Goal: Task Accomplishment & Management: Use online tool/utility

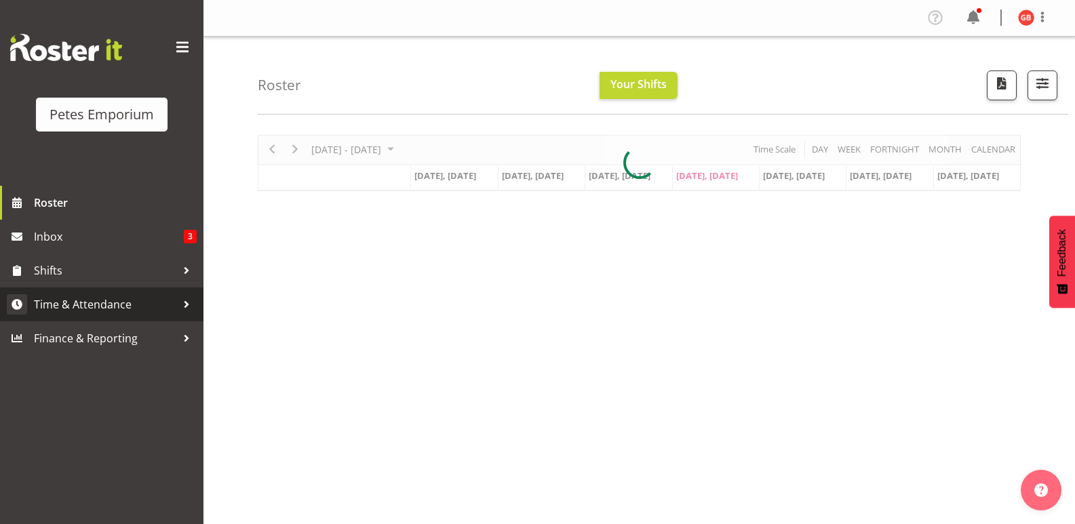
click at [99, 304] on span "Time & Attendance" at bounding box center [105, 304] width 142 height 20
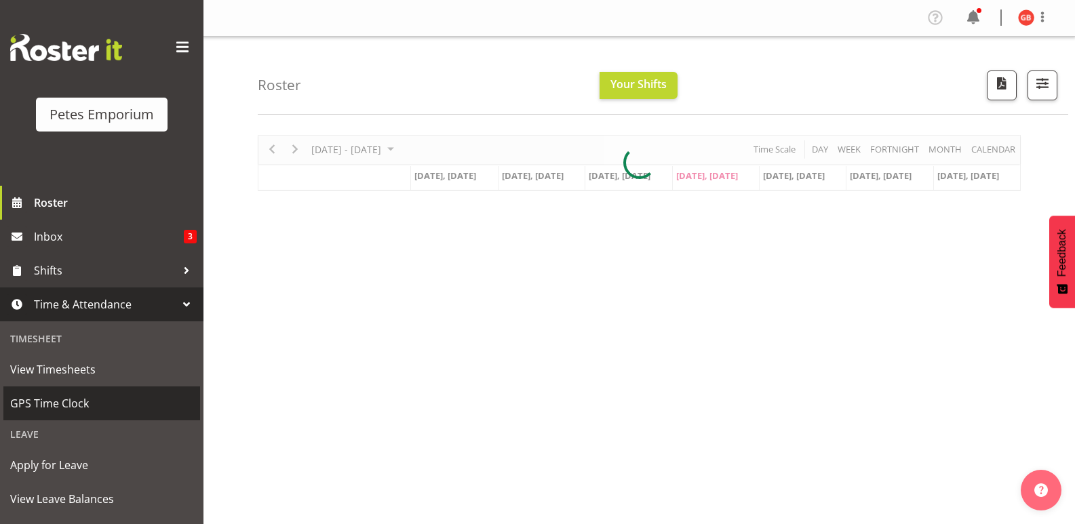
click at [68, 406] on span "GPS Time Clock" at bounding box center [101, 403] width 183 height 20
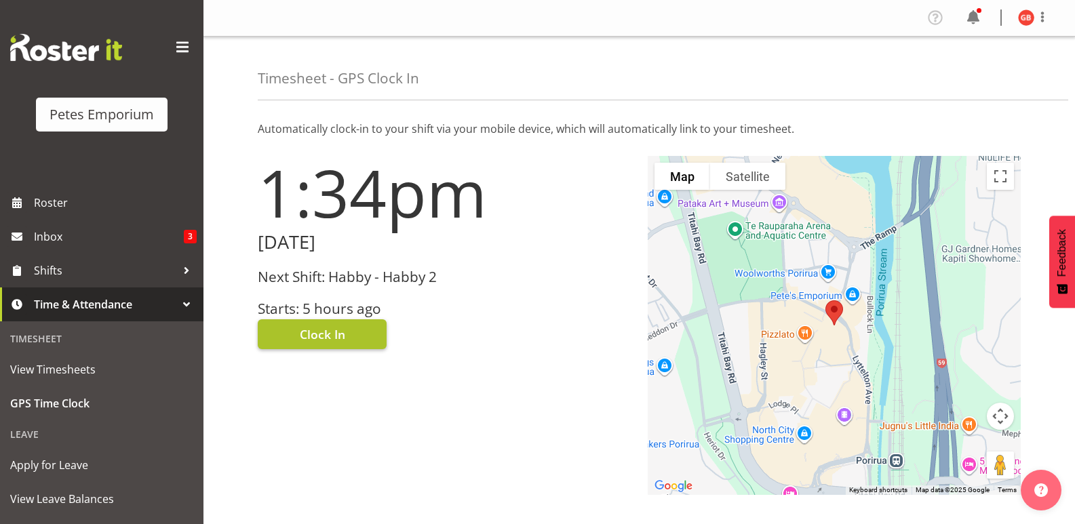
click at [360, 333] on button "Clock In" at bounding box center [322, 334] width 129 height 30
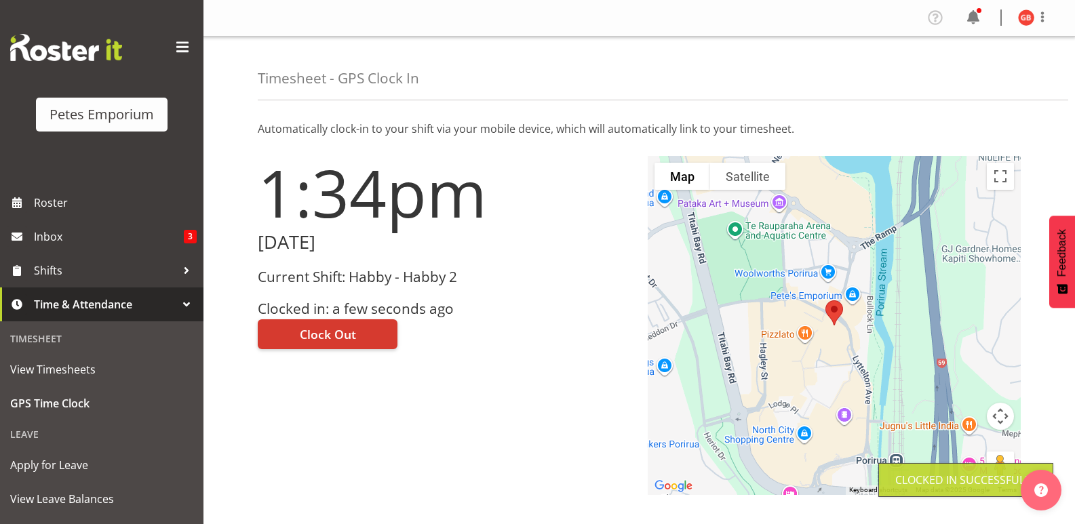
click at [1021, 14] on img at bounding box center [1026, 17] width 16 height 16
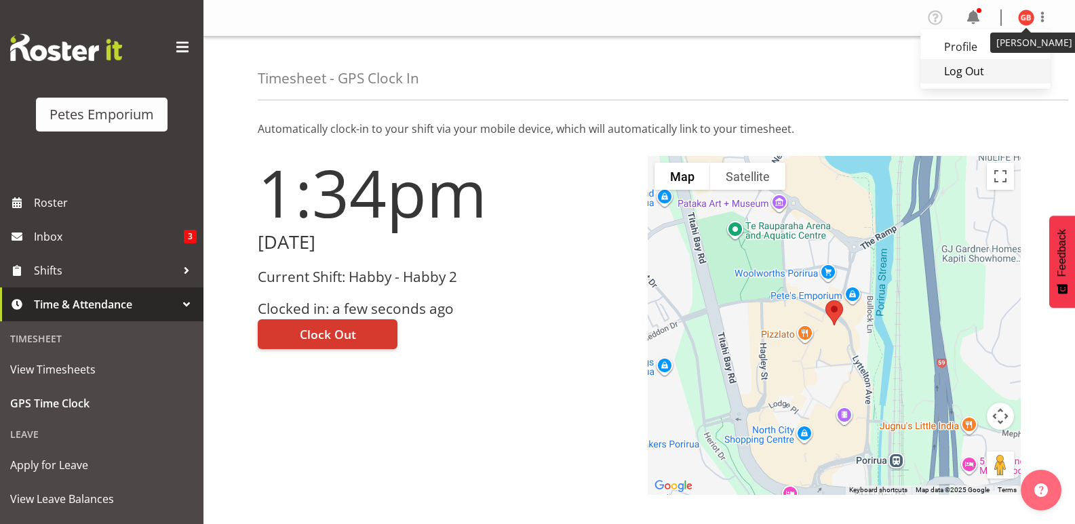
click at [965, 75] on link "Log Out" at bounding box center [985, 71] width 130 height 24
